Goal: Information Seeking & Learning: Understand process/instructions

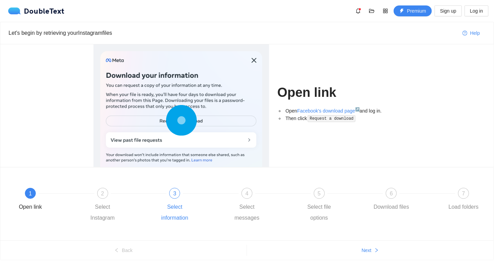
click at [197, 205] on div "3 Select information" at bounding box center [191, 205] width 72 height 35
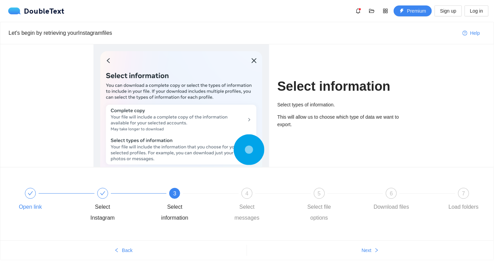
click at [36, 194] on div at bounding box center [66, 193] width 72 height 3
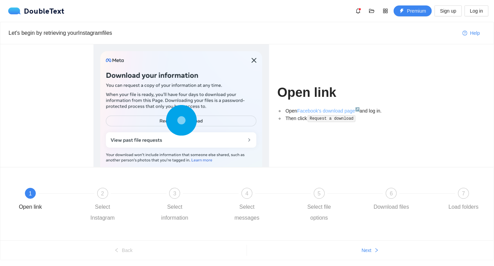
click at [326, 110] on link "Facebook's download page ↗" at bounding box center [328, 110] width 62 height 5
click at [316, 200] on div "5 Select file options" at bounding box center [335, 205] width 72 height 35
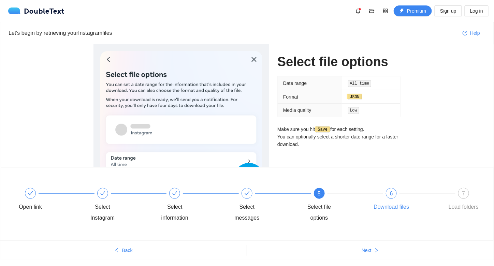
click at [391, 199] on div "6 Download files" at bounding box center [407, 200] width 72 height 25
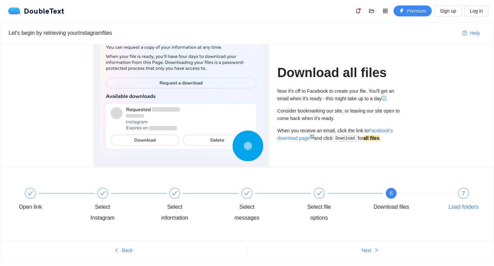
click at [464, 196] on span "7" at bounding box center [463, 194] width 3 height 6
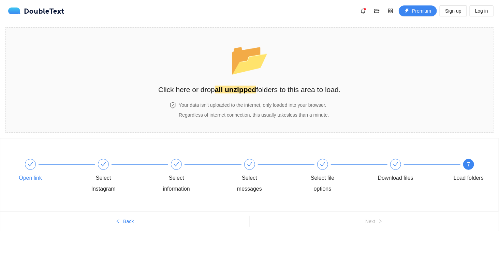
click at [28, 162] on icon "check" at bounding box center [30, 164] width 5 height 5
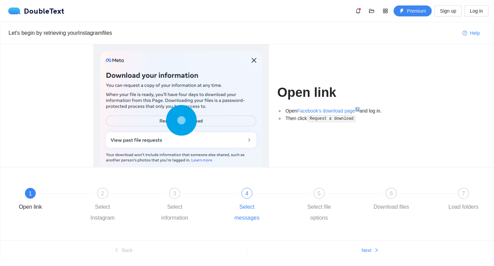
click at [252, 192] on div at bounding box center [283, 193] width 72 height 3
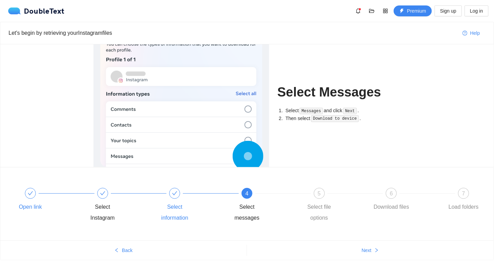
click at [176, 197] on div at bounding box center [174, 193] width 11 height 11
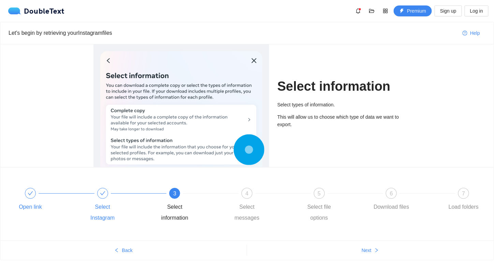
click at [116, 192] on div at bounding box center [139, 193] width 72 height 3
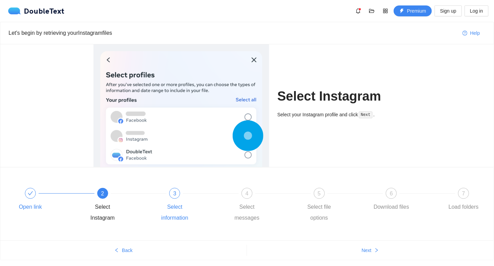
click at [184, 202] on div "Select information" at bounding box center [175, 213] width 40 height 22
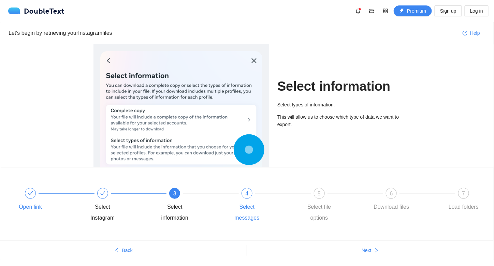
click at [263, 197] on div "4 Select messages" at bounding box center [263, 205] width 72 height 35
